Goal: Information Seeking & Learning: Learn about a topic

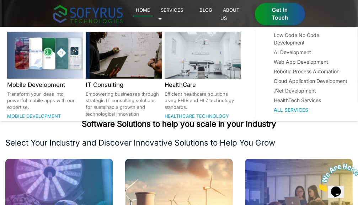
click at [183, 12] on link "Services 🞃" at bounding box center [170, 14] width 25 height 16
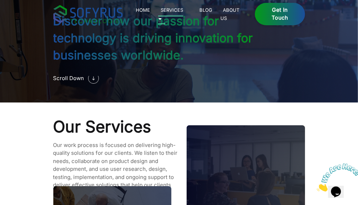
scroll to position [584, 0]
